Goal: Find specific page/section: Find specific page/section

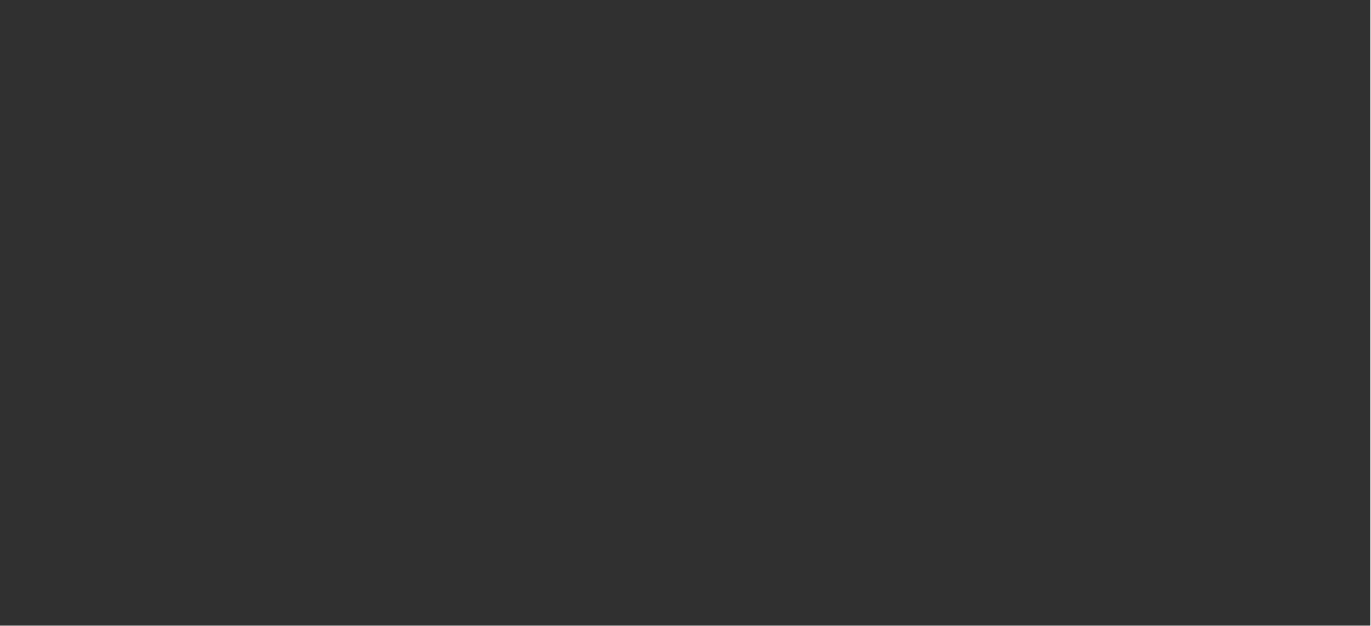
select select "10"
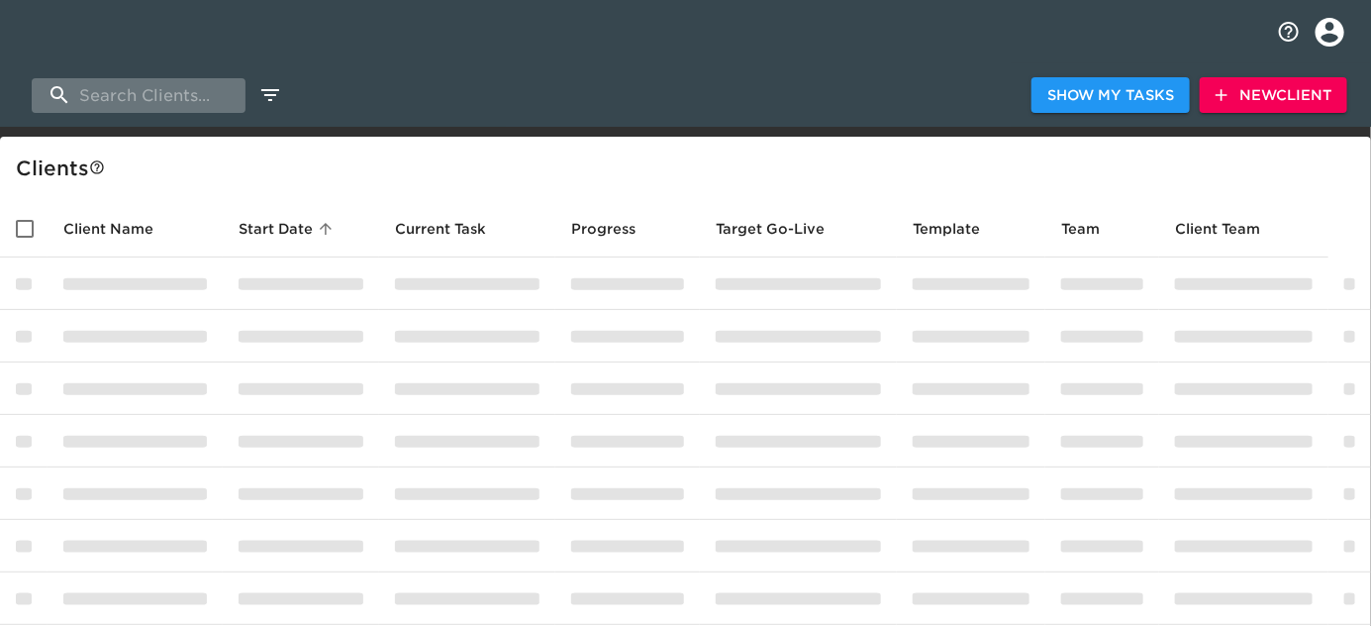
click at [192, 93] on input "search" at bounding box center [139, 95] width 214 height 35
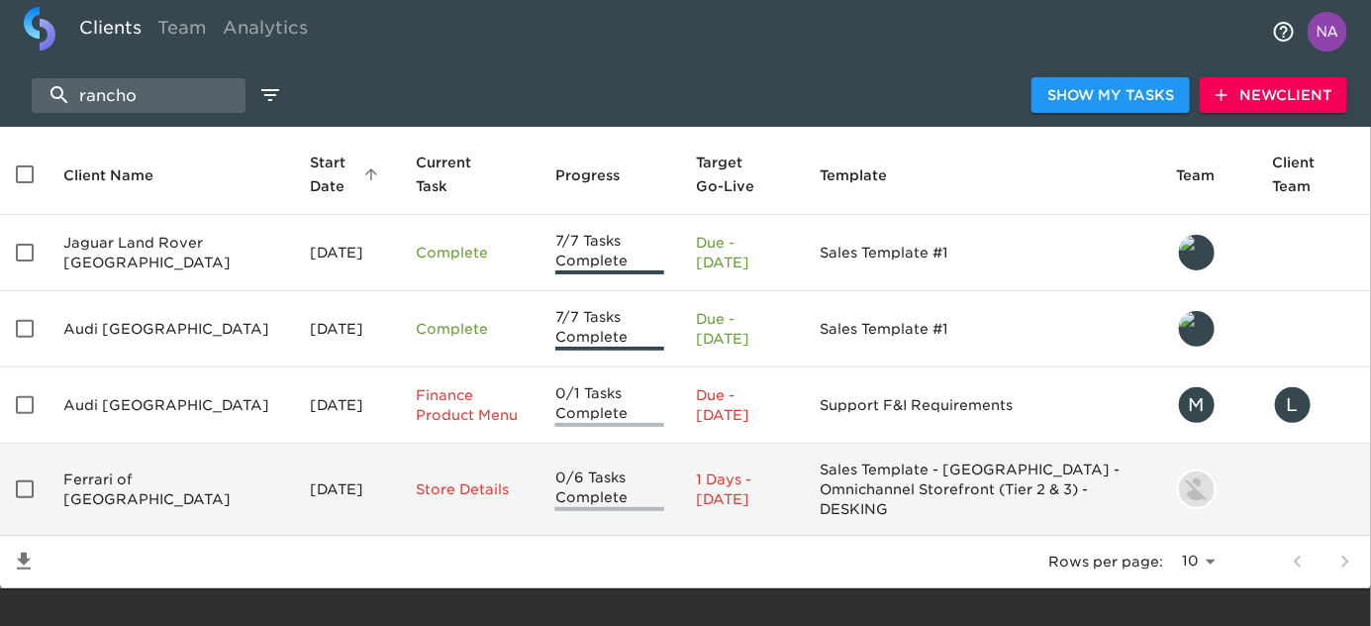
scroll to position [63, 0]
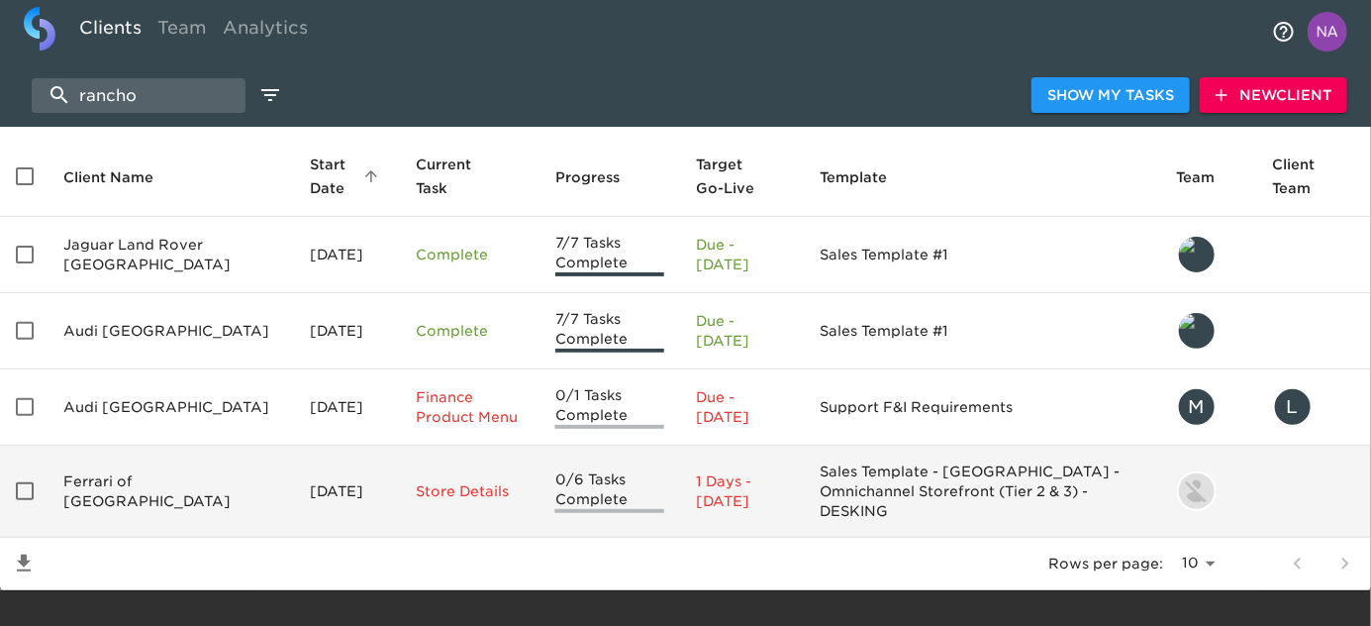
type input "rancho"
click at [89, 471] on td "Ferrari of [GEOGRAPHIC_DATA]" at bounding box center [171, 492] width 247 height 92
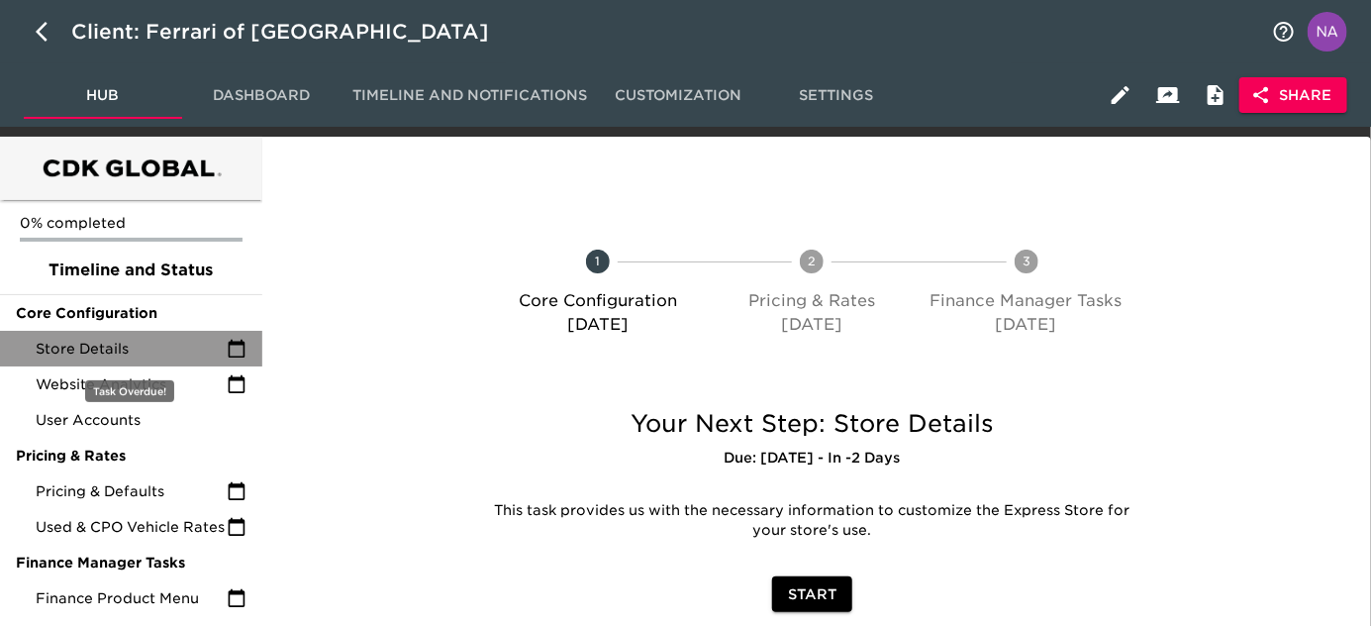
click at [135, 334] on div "Store Details" at bounding box center [131, 349] width 262 height 36
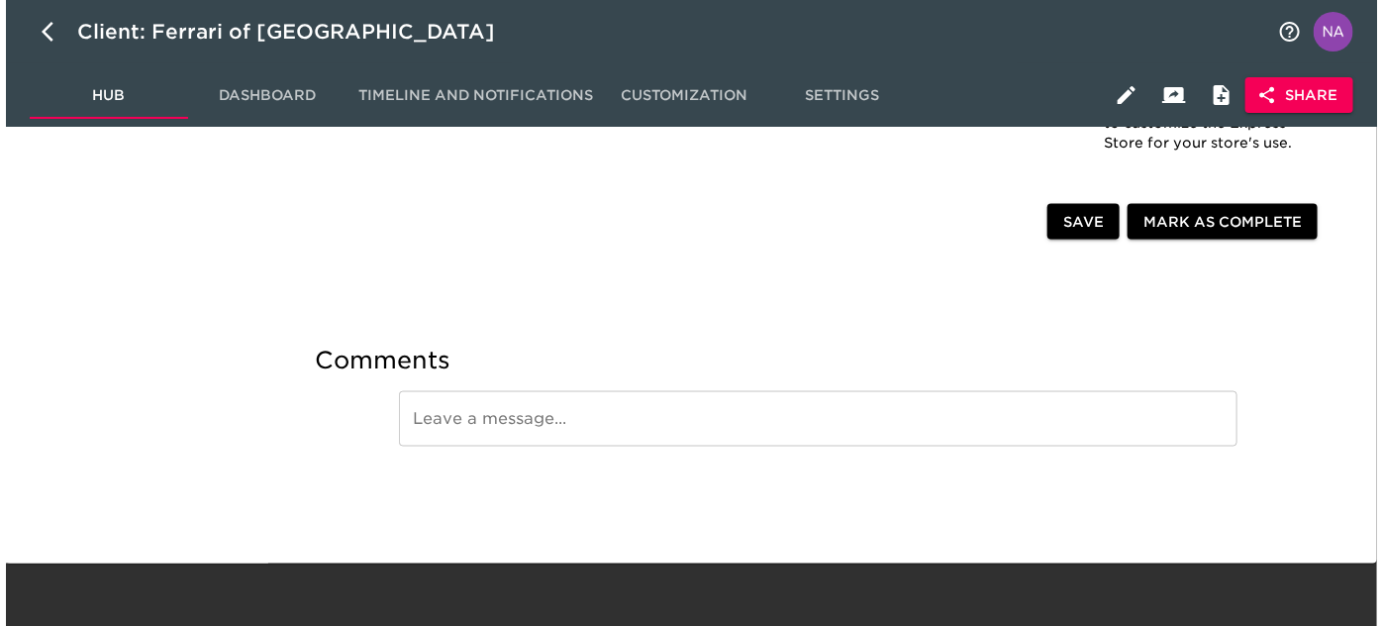
scroll to position [4130, 0]
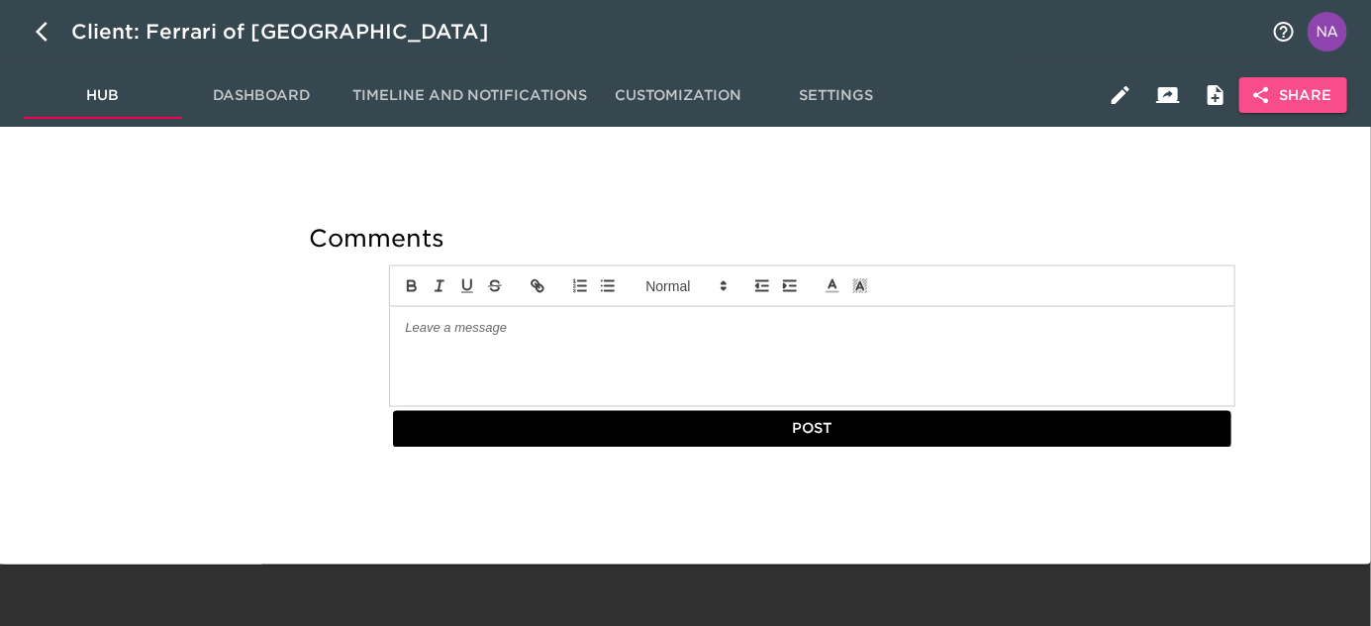
click at [1290, 89] on span "Share" at bounding box center [1293, 95] width 76 height 25
